Goal: Task Accomplishment & Management: Complete application form

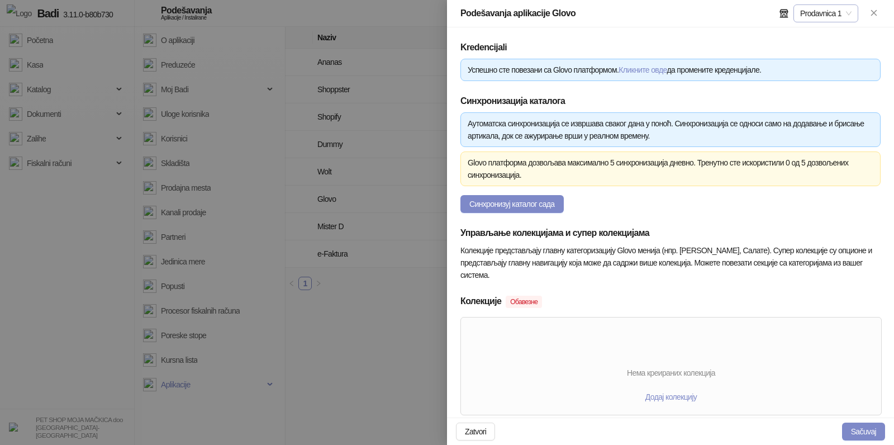
click at [838, 16] on span "Prodavnica 1" at bounding box center [825, 13] width 51 height 17
click at [750, 23] on div "Podešavanja aplikacije Glovo Prodavnica 1" at bounding box center [670, 13] width 447 height 27
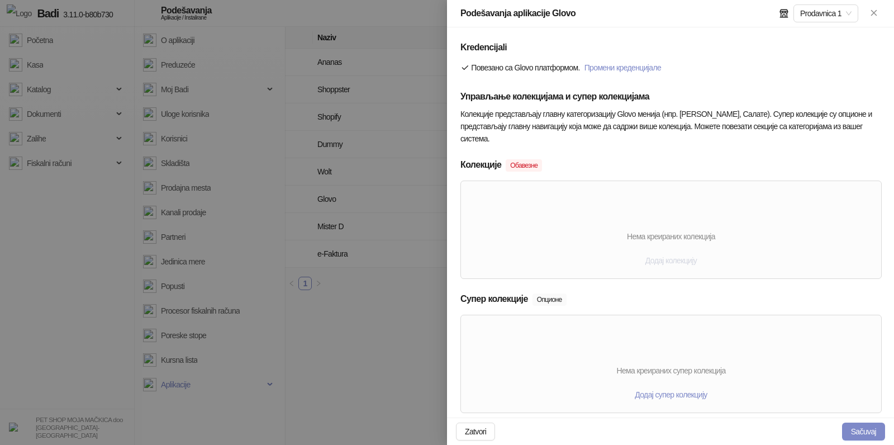
click at [680, 262] on span "Додај колекцију" at bounding box center [670, 260] width 51 height 9
type input "**********"
click at [682, 240] on div "Нема креираних колекција" at bounding box center [671, 236] width 420 height 12
click at [682, 257] on span "Додај колекцију" at bounding box center [670, 260] width 51 height 9
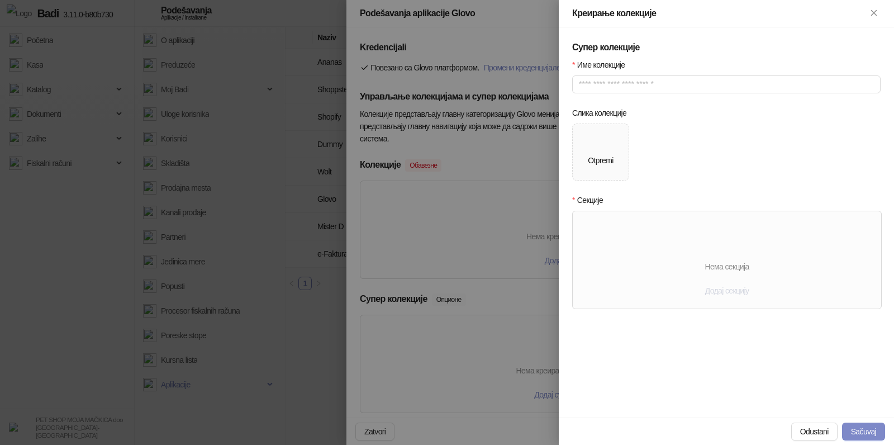
click at [718, 290] on span "Додај секцију" at bounding box center [727, 290] width 44 height 9
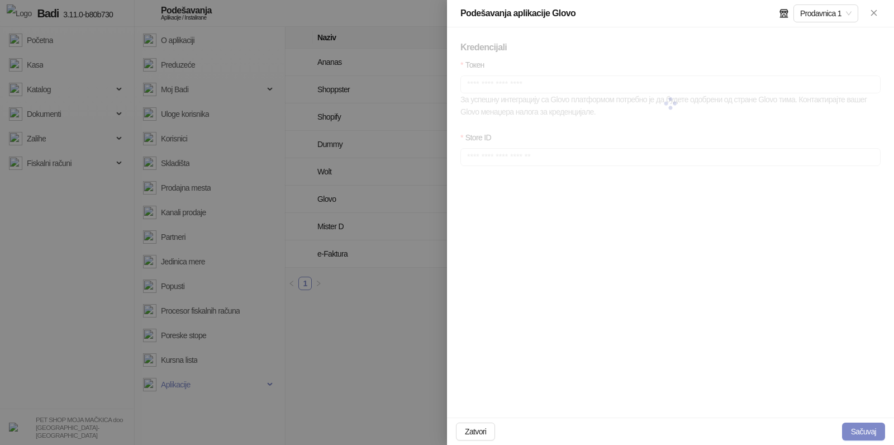
type input "**********"
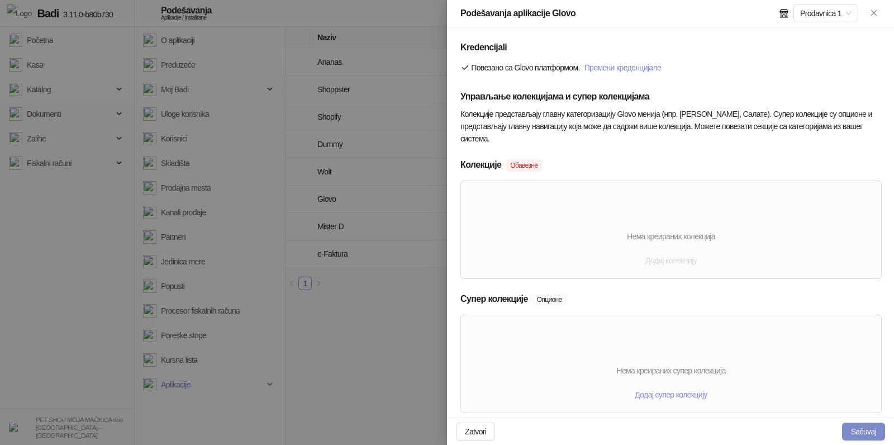
click at [677, 260] on span "Додај колекцију" at bounding box center [670, 260] width 51 height 9
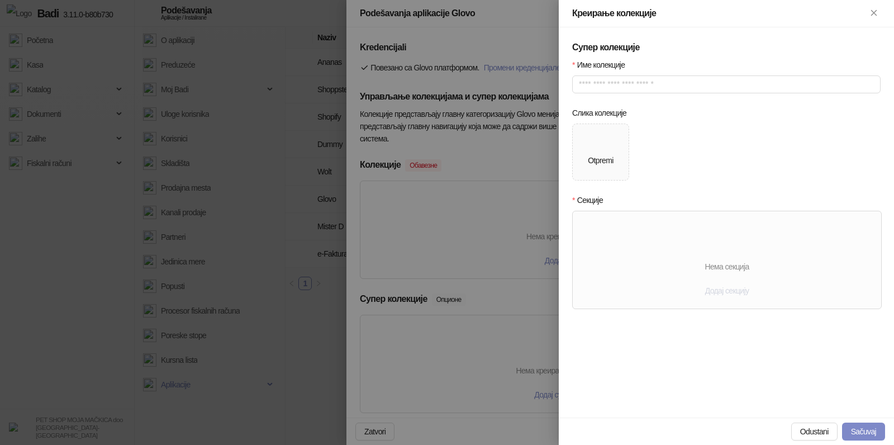
click at [716, 288] on span "Додај секцију" at bounding box center [727, 290] width 44 height 9
click at [658, 244] on input "text" at bounding box center [683, 246] width 177 height 18
click at [808, 241] on input "search" at bounding box center [810, 246] width 54 height 17
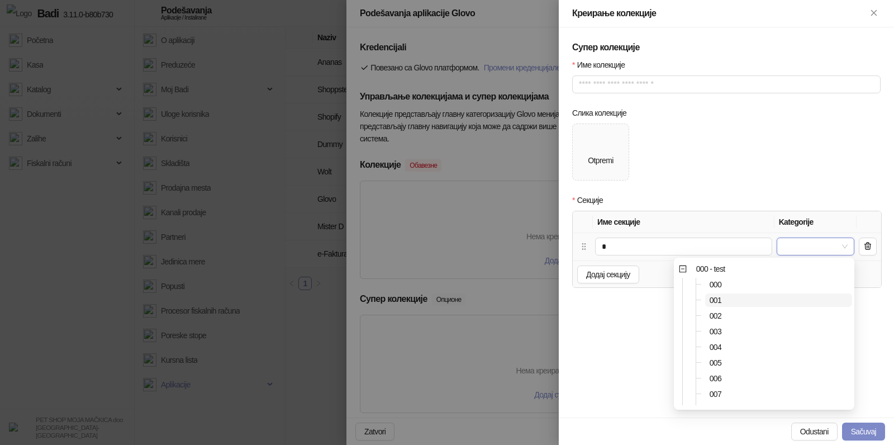
click at [731, 303] on span "001" at bounding box center [778, 299] width 147 height 13
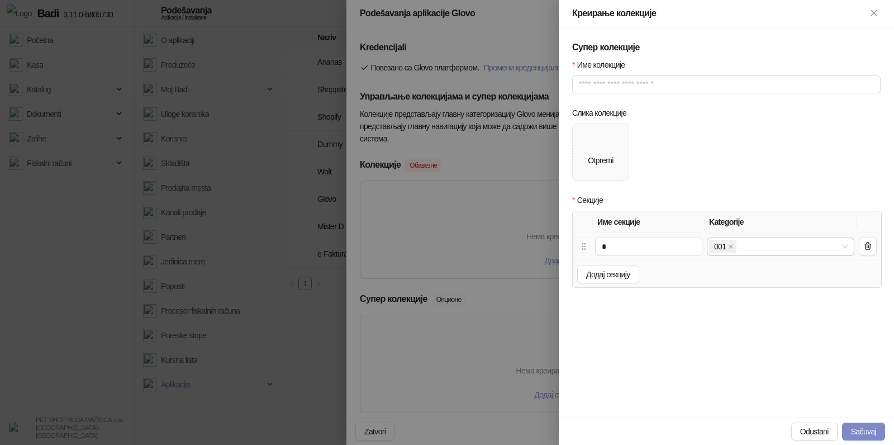
click at [765, 250] on div "001" at bounding box center [774, 247] width 131 height 16
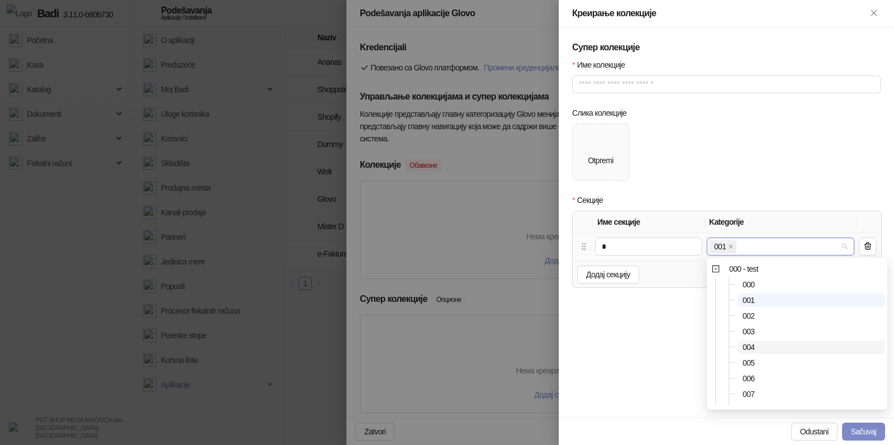
click at [763, 346] on span "004" at bounding box center [811, 346] width 147 height 13
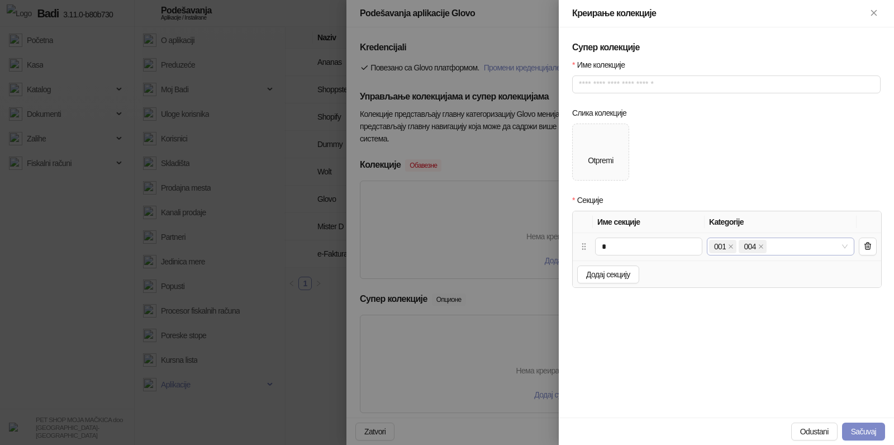
click at [778, 248] on div "001 004" at bounding box center [774, 247] width 131 height 16
click at [781, 368] on span "Baštenski program" at bounding box center [758, 369] width 59 height 9
click at [785, 246] on div "001 004 Baštenski program" at bounding box center [774, 254] width 131 height 31
click at [811, 249] on div "001 004 Baštenski program + 1 ..." at bounding box center [774, 247] width 131 height 16
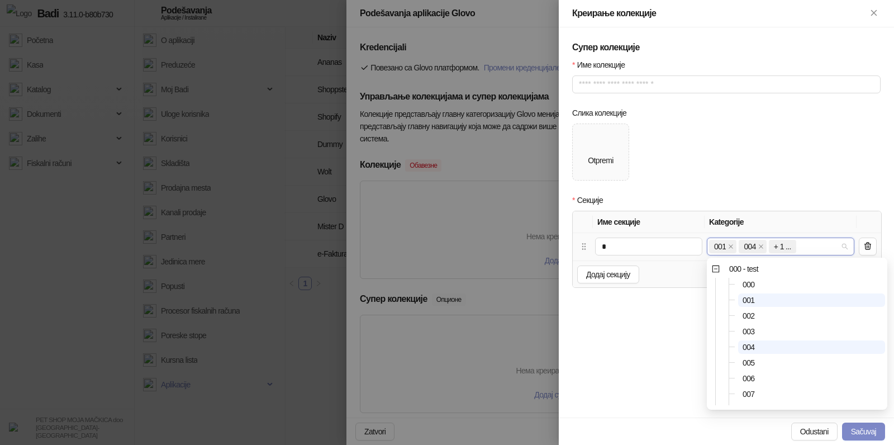
click at [760, 369] on div "005" at bounding box center [797, 362] width 176 height 13
click at [761, 374] on span "006" at bounding box center [811, 378] width 147 height 13
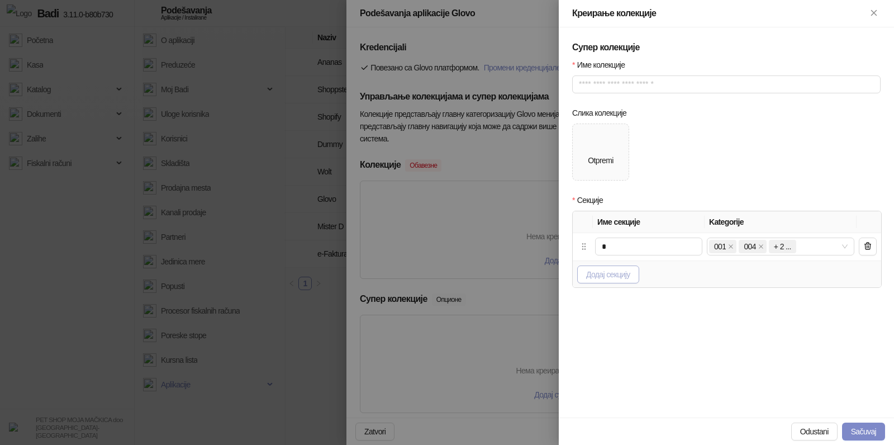
click at [609, 274] on span "Додај секцију" at bounding box center [608, 274] width 44 height 9
click at [631, 272] on input "text" at bounding box center [648, 274] width 107 height 18
click at [733, 273] on div at bounding box center [774, 274] width 131 height 16
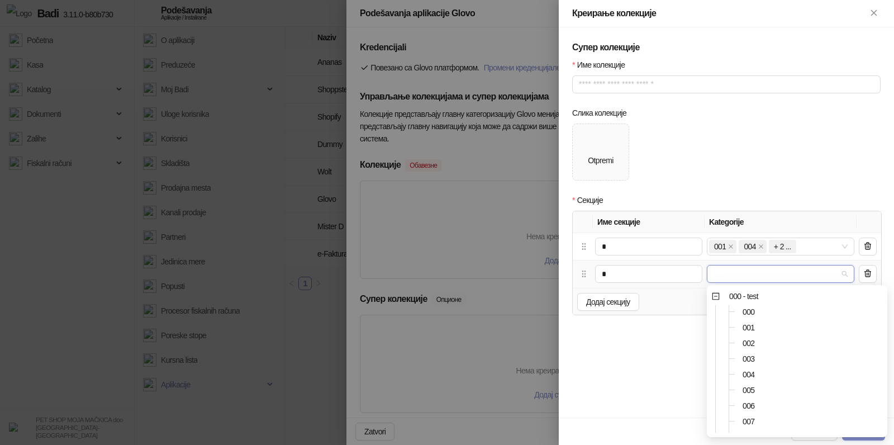
click at [736, 325] on div "001" at bounding box center [797, 327] width 176 height 13
click at [744, 325] on span "001" at bounding box center [749, 327] width 12 height 9
click at [758, 265] on div "001 + 0 ..." at bounding box center [781, 274] width 148 height 18
click at [758, 271] on div "001 + 0 ..." at bounding box center [774, 274] width 131 height 16
click at [763, 281] on div "001 + 0 ..." at bounding box center [774, 274] width 131 height 16
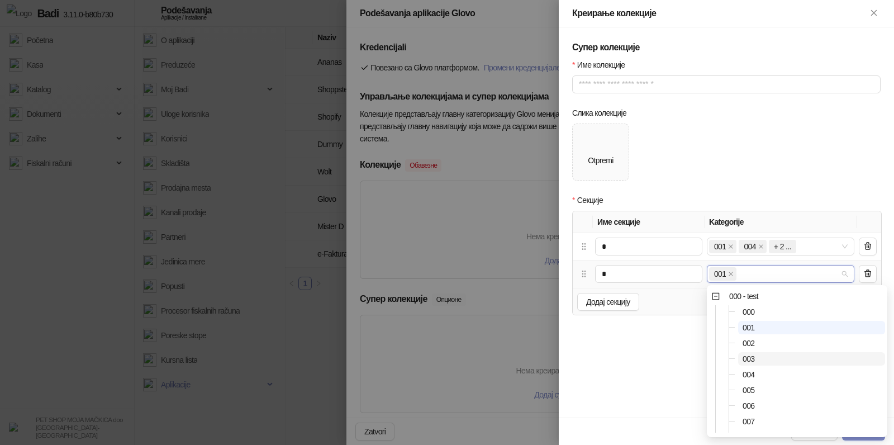
click at [758, 357] on span "003" at bounding box center [811, 358] width 147 height 13
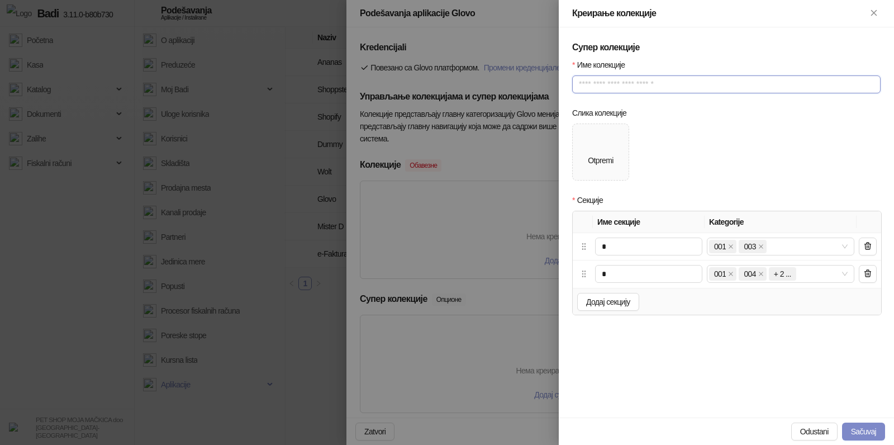
click at [614, 88] on input "Име колекције" at bounding box center [726, 84] width 308 height 18
type input "********"
click at [622, 155] on span "Otpremi" at bounding box center [601, 152] width 56 height 56
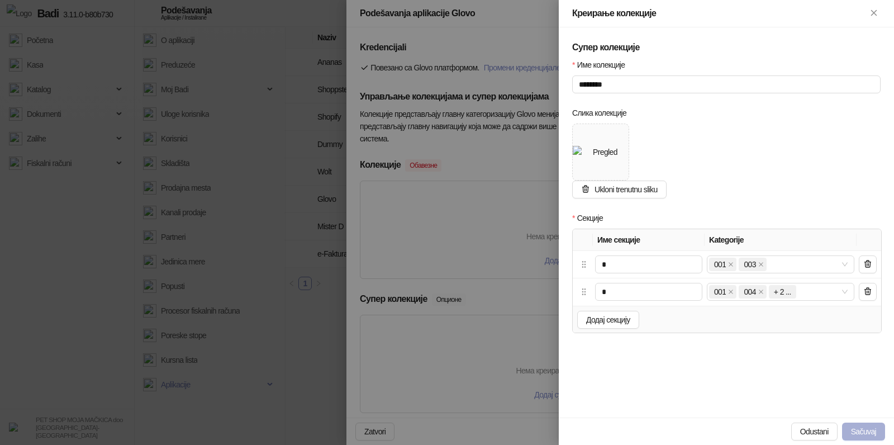
click at [864, 431] on button "Sačuvaj" at bounding box center [863, 431] width 43 height 18
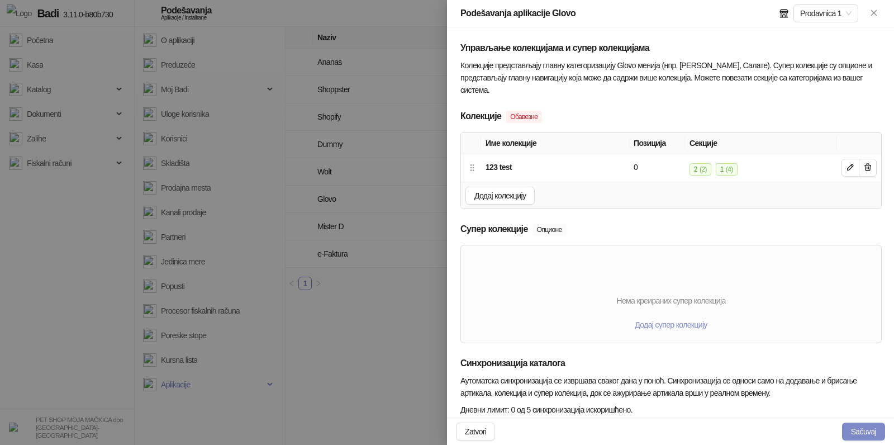
scroll to position [0, 0]
